Goal: Find specific page/section: Find specific page/section

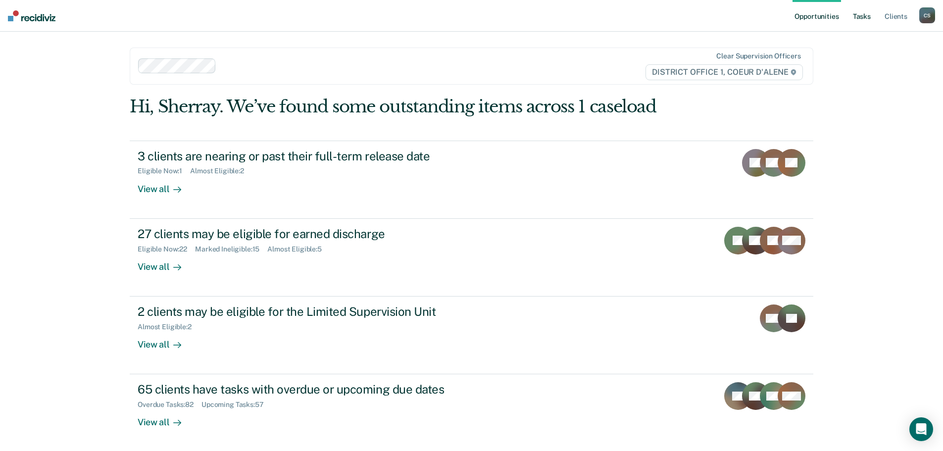
click at [854, 12] on link "Tasks" at bounding box center [862, 16] width 22 height 32
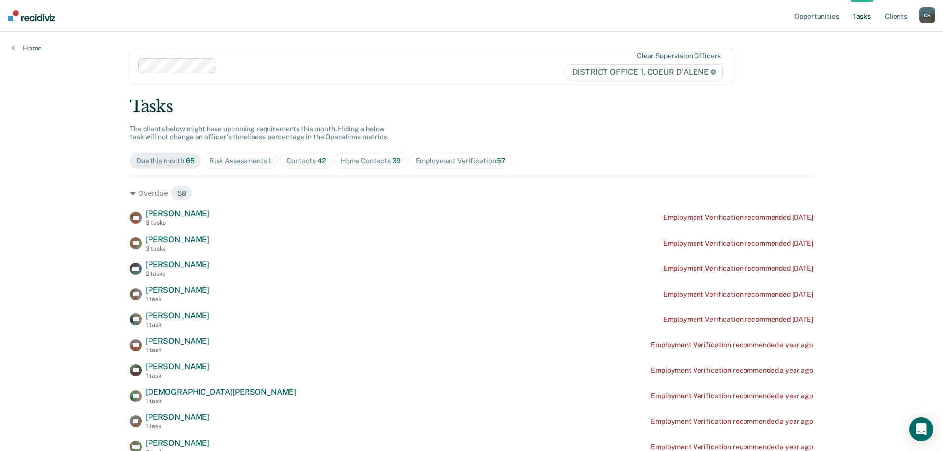
click at [239, 163] on div "Risk Assessments 1" at bounding box center [240, 161] width 62 height 8
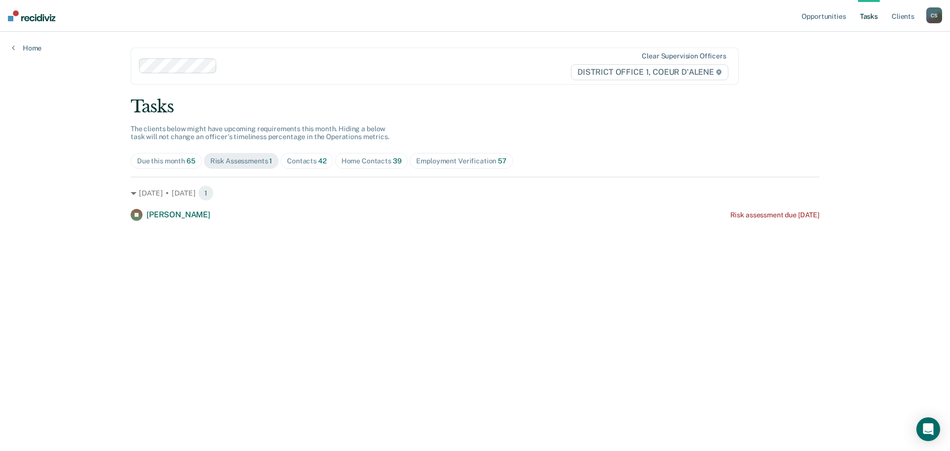
click at [177, 162] on div "Due this month 65" at bounding box center [166, 161] width 58 height 8
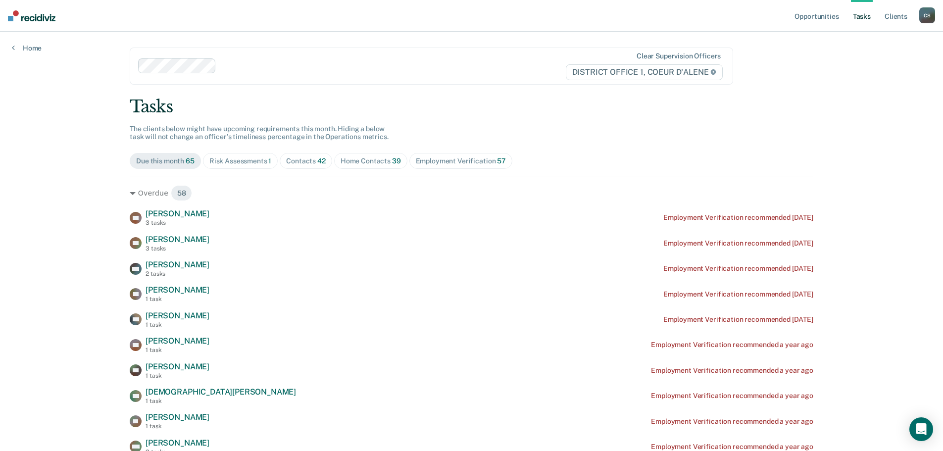
click at [311, 163] on div "Contacts 42" at bounding box center [306, 161] width 40 height 8
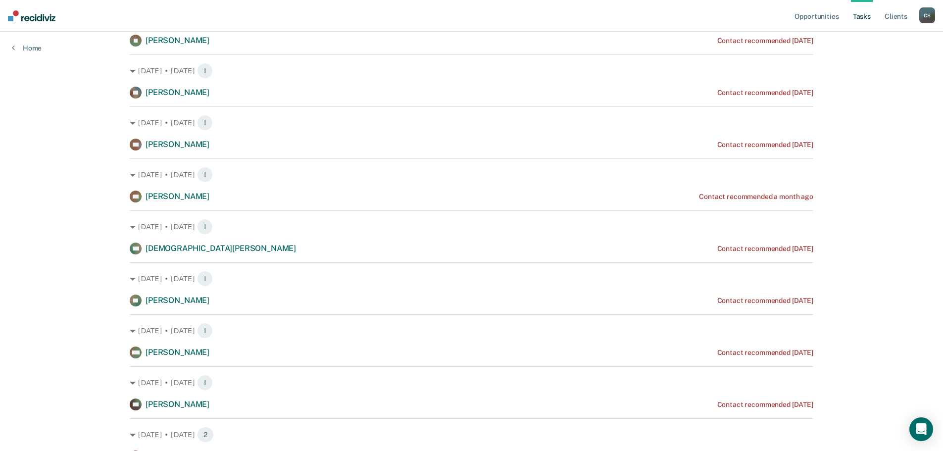
scroll to position [247, 0]
